Goal: Task Accomplishment & Management: Manage account settings

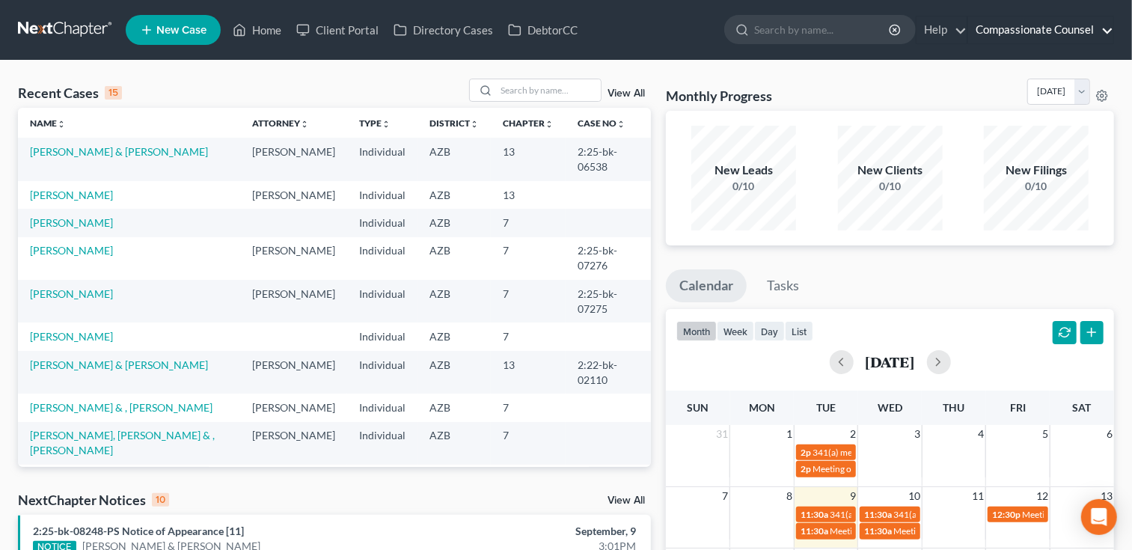
click at [1038, 37] on link "Compassionate Counsel" at bounding box center [1040, 29] width 145 height 27
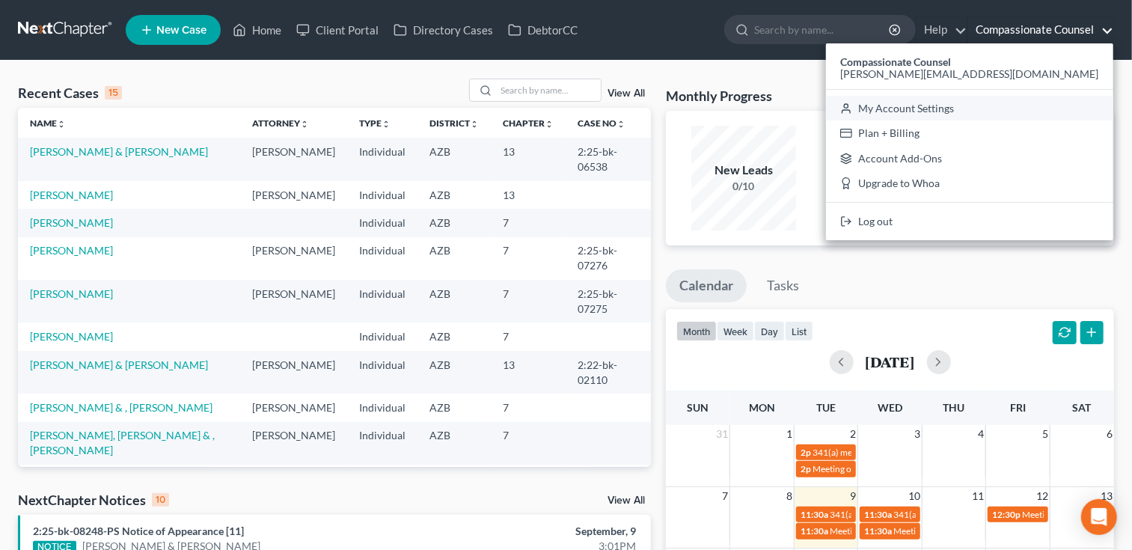
click at [982, 107] on link "My Account Settings" at bounding box center [969, 108] width 287 height 25
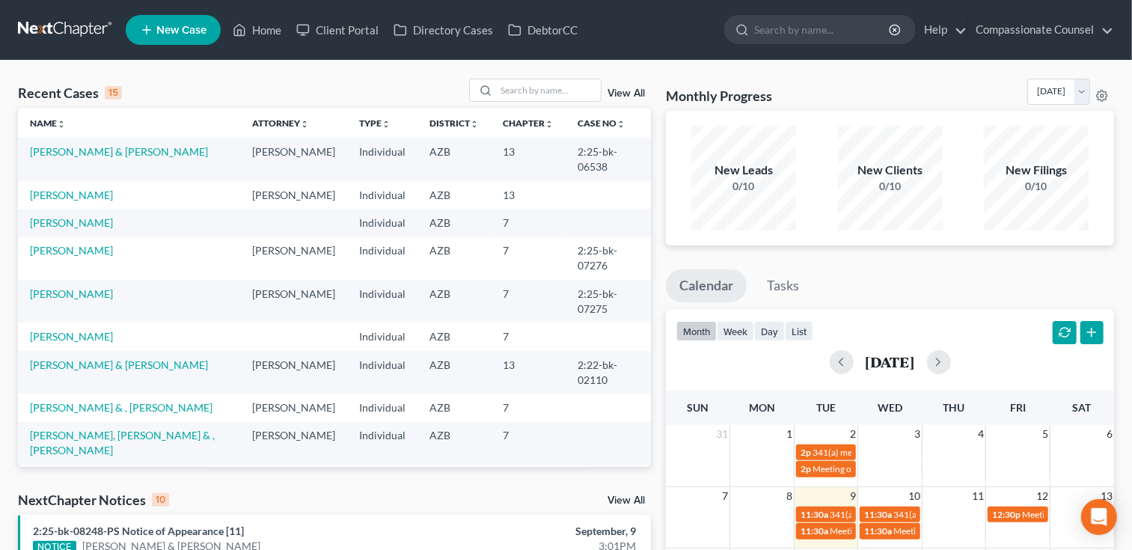
select select "4"
select select "22"
select select "3"
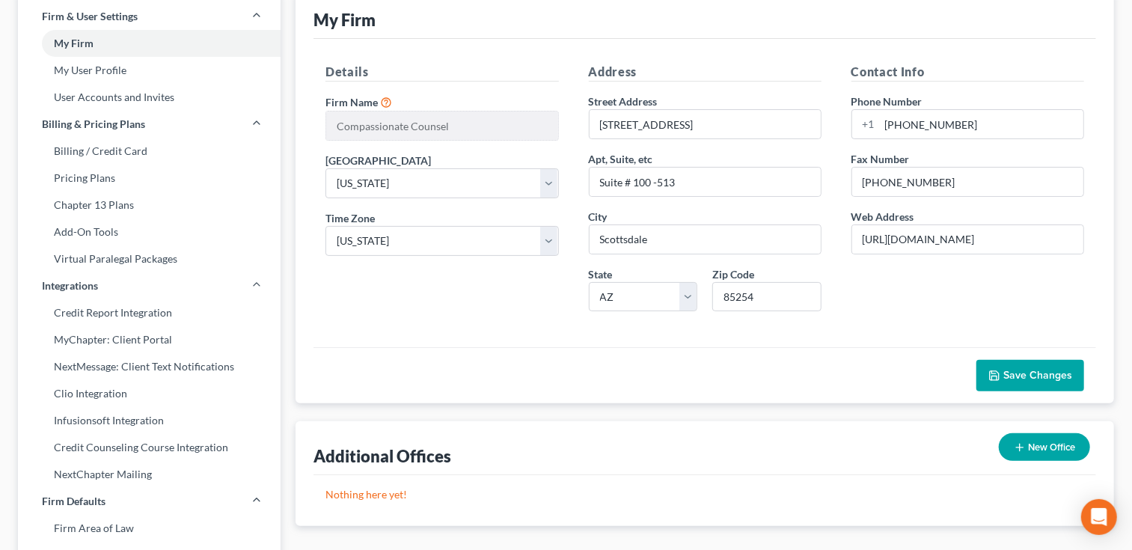
scroll to position [13, 0]
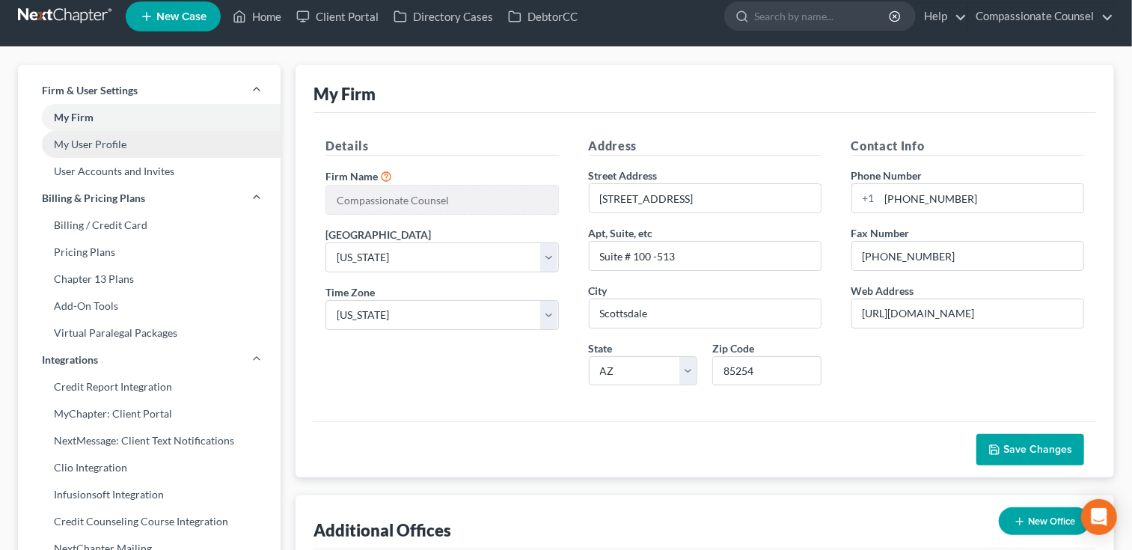
click at [221, 132] on link "My User Profile" at bounding box center [149, 144] width 263 height 27
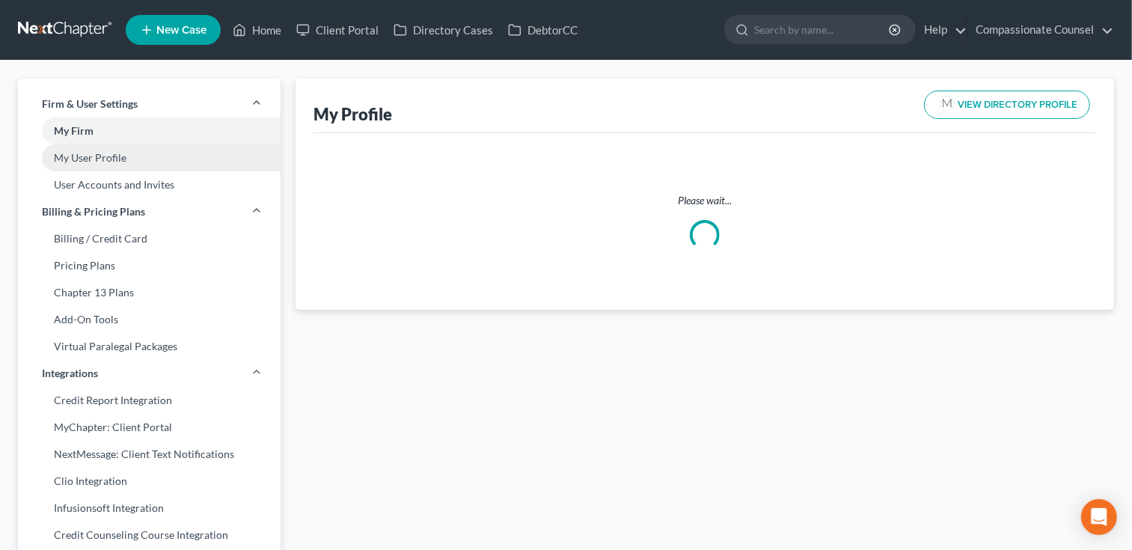
select select "3"
select select "4"
select select "attorney"
select select "0"
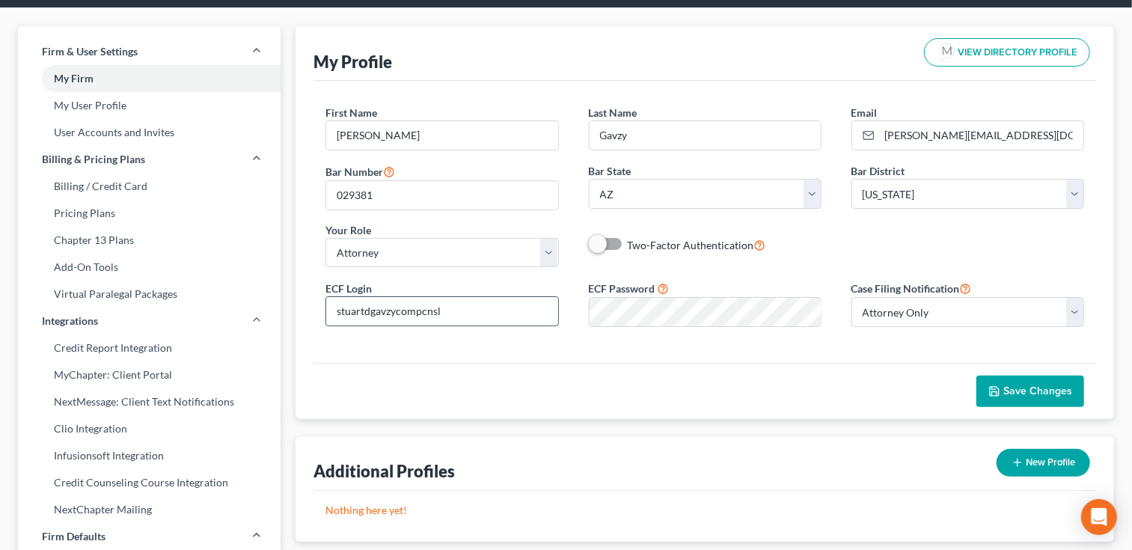
scroll to position [49, 0]
